Goal: Find specific page/section: Find specific page/section

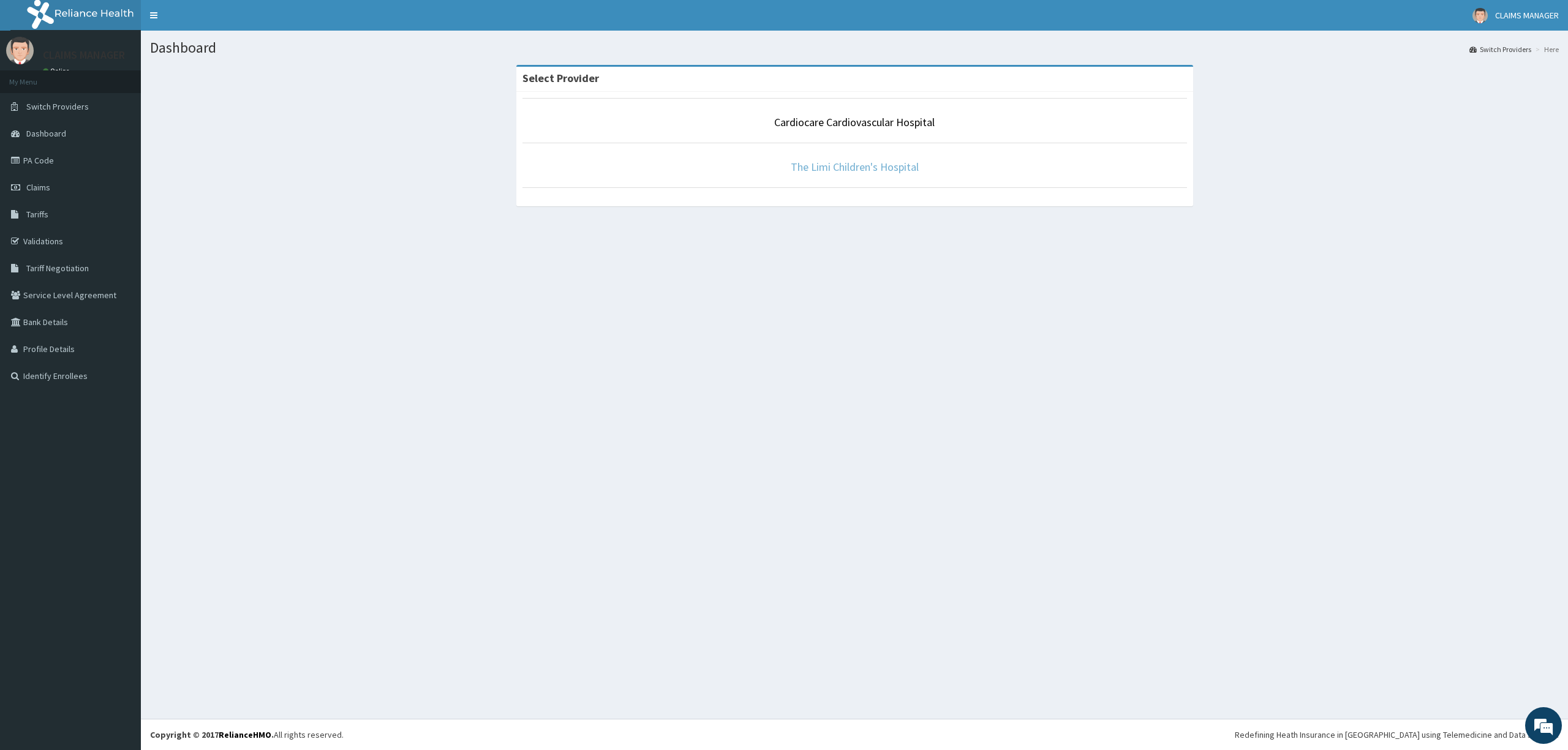
click at [802, 171] on link "The Limi Children's Hospital" at bounding box center [854, 167] width 128 height 14
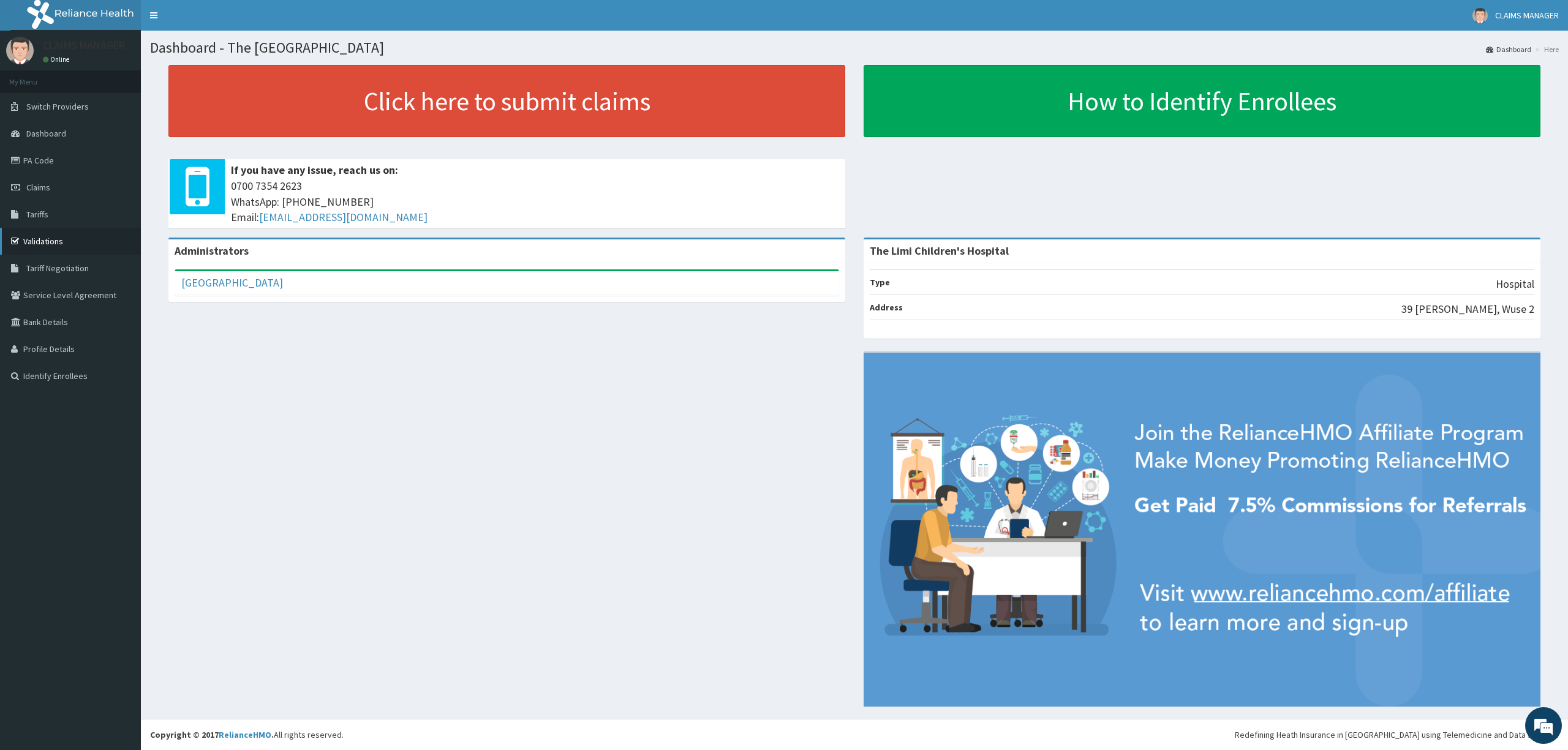
click at [87, 246] on link "Validations" at bounding box center [70, 241] width 141 height 27
